Goal: Book appointment/travel/reservation

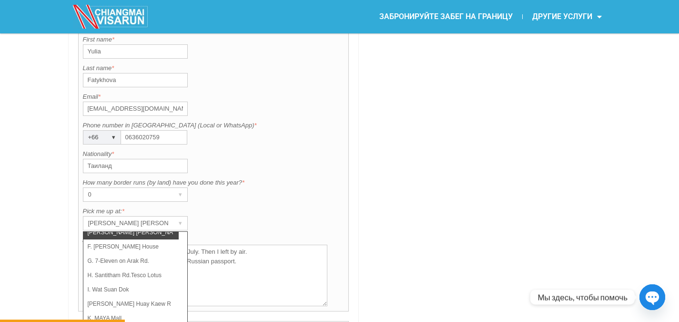
scroll to position [861, 0]
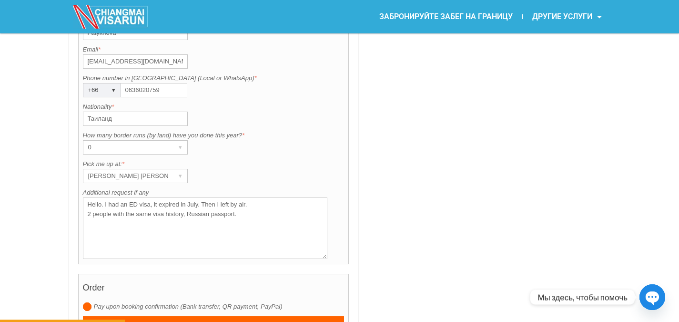
click at [179, 177] on div "▾" at bounding box center [180, 175] width 13 height 13
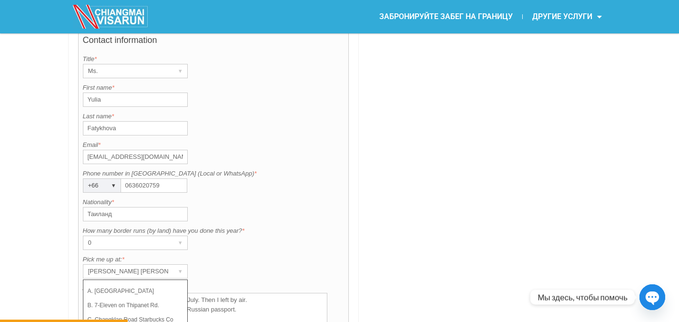
scroll to position [908, 0]
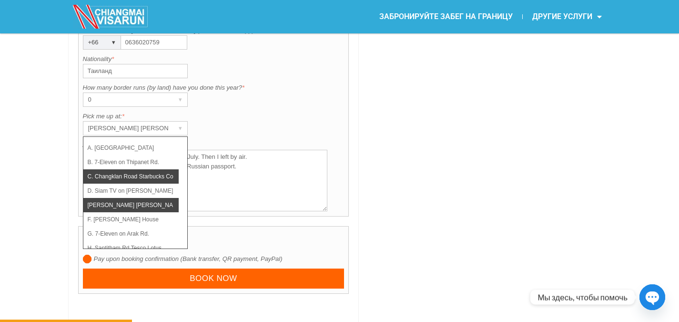
click at [155, 178] on li "C. Changklan Road Starbucks Coffee" at bounding box center [130, 176] width 95 height 14
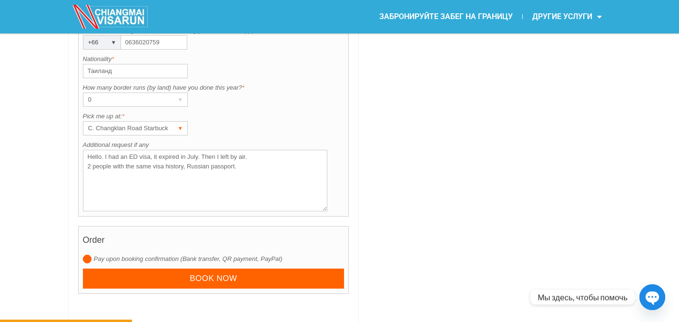
click at [182, 123] on div "▾" at bounding box center [180, 128] width 13 height 13
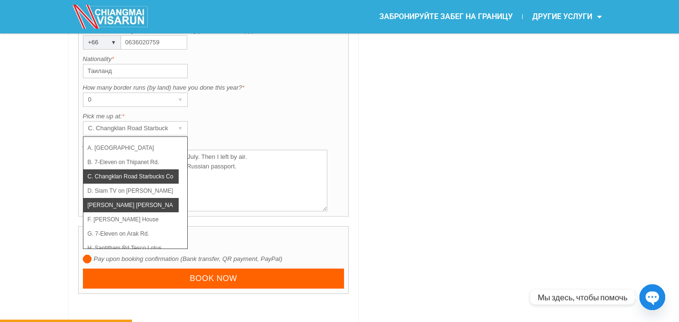
click at [152, 204] on li "[PERSON_NAME] [PERSON_NAME] (Thapae)" at bounding box center [130, 205] width 95 height 14
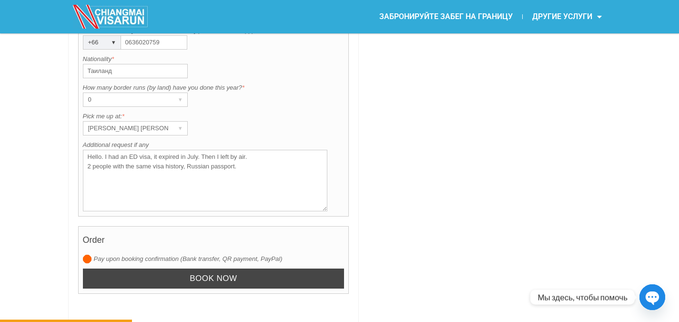
click at [238, 282] on input "Book now" at bounding box center [214, 278] width 262 height 20
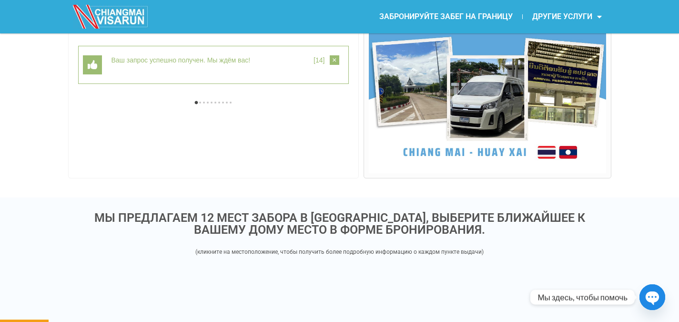
scroll to position [278, 0]
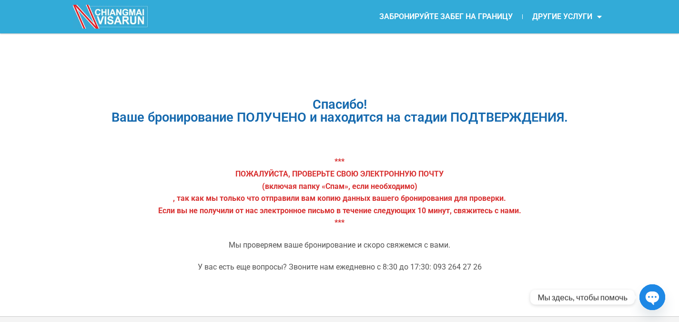
scroll to position [19, 0]
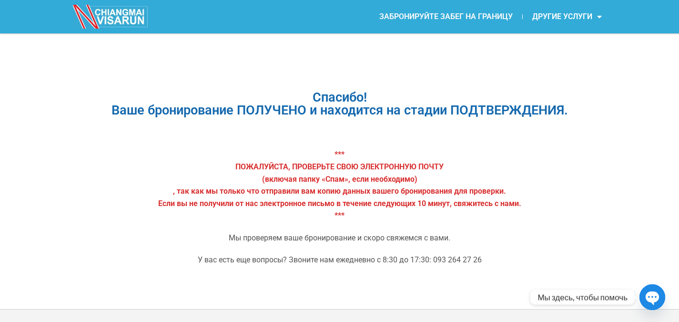
click at [437, 14] on font "ЗАБРОНИРУЙТЕ ЗАБЕГ НА ГРАНИЦУ" at bounding box center [445, 16] width 133 height 9
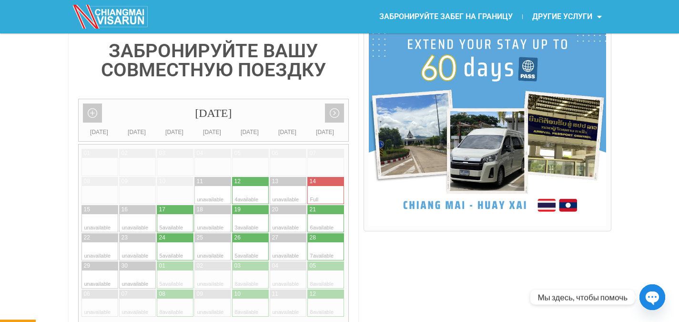
scroll to position [238, 0]
